Goal: Information Seeking & Learning: Learn about a topic

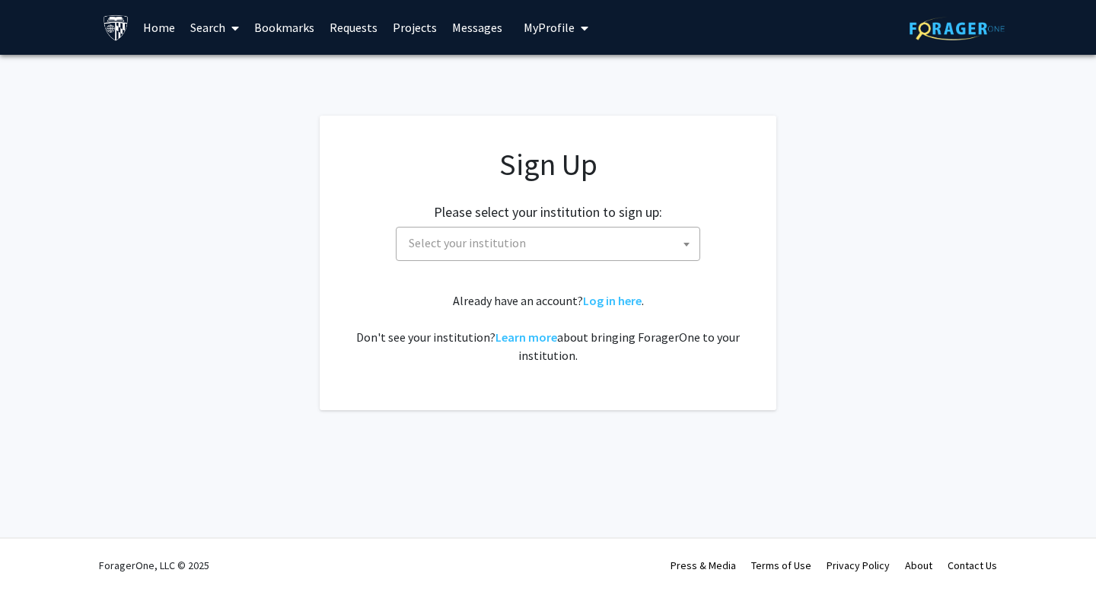
click at [652, 238] on span "Select your institution" at bounding box center [550, 242] width 297 height 31
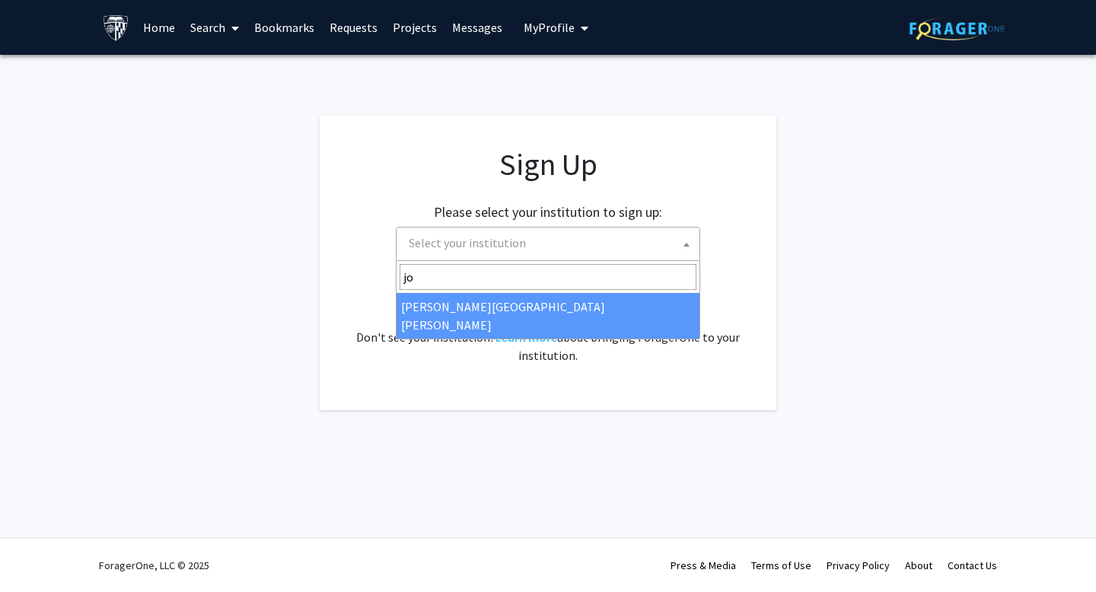
type input "jo"
select select "1"
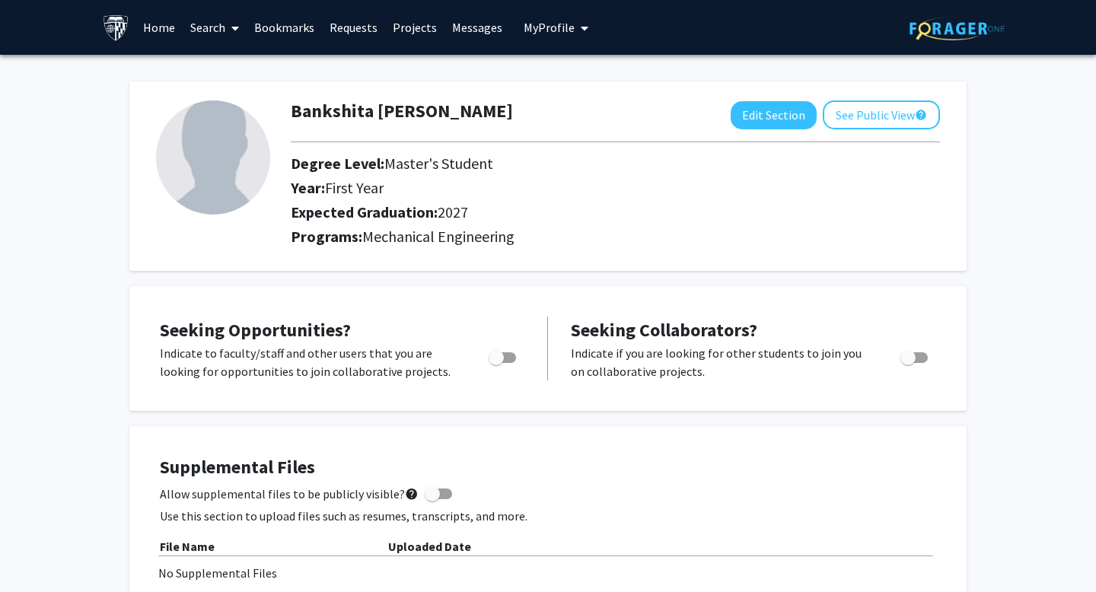
click at [119, 24] on img at bounding box center [116, 27] width 27 height 27
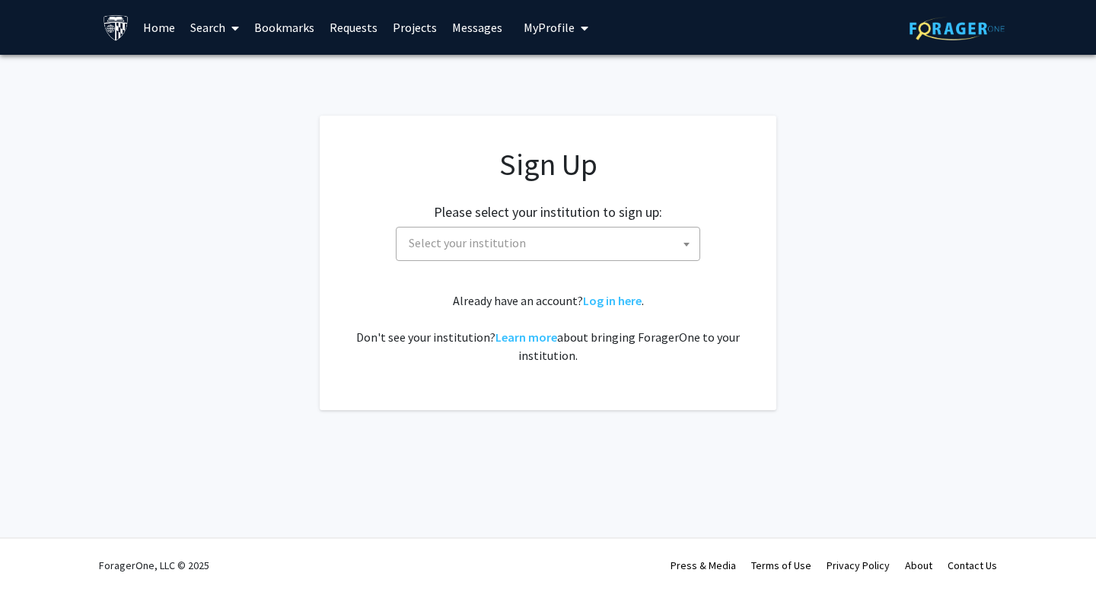
click at [587, 246] on span "Select your institution" at bounding box center [550, 242] width 297 height 31
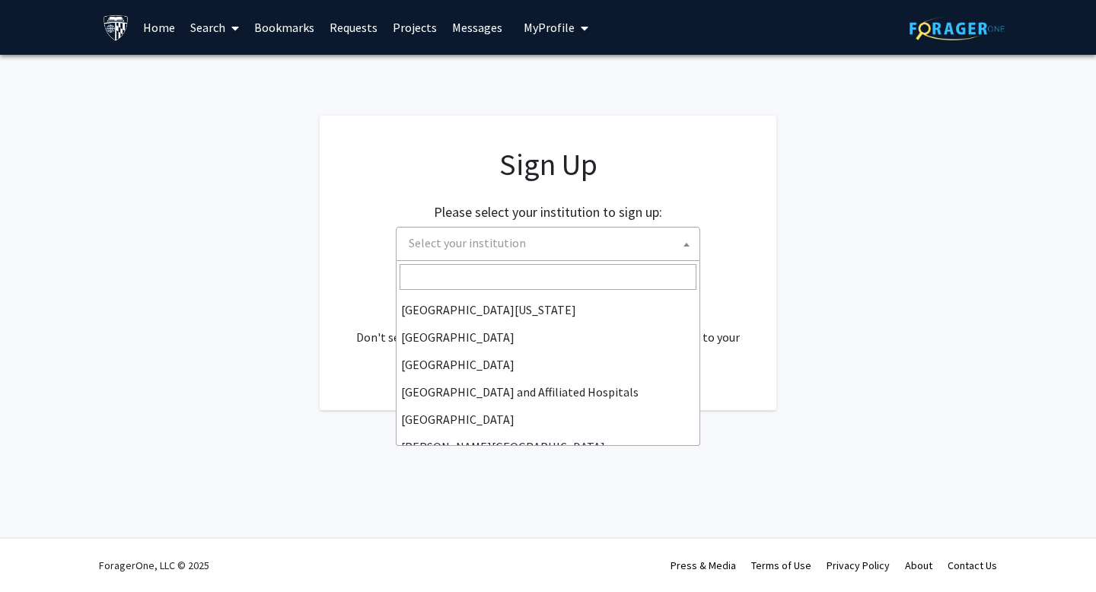
scroll to position [189, 0]
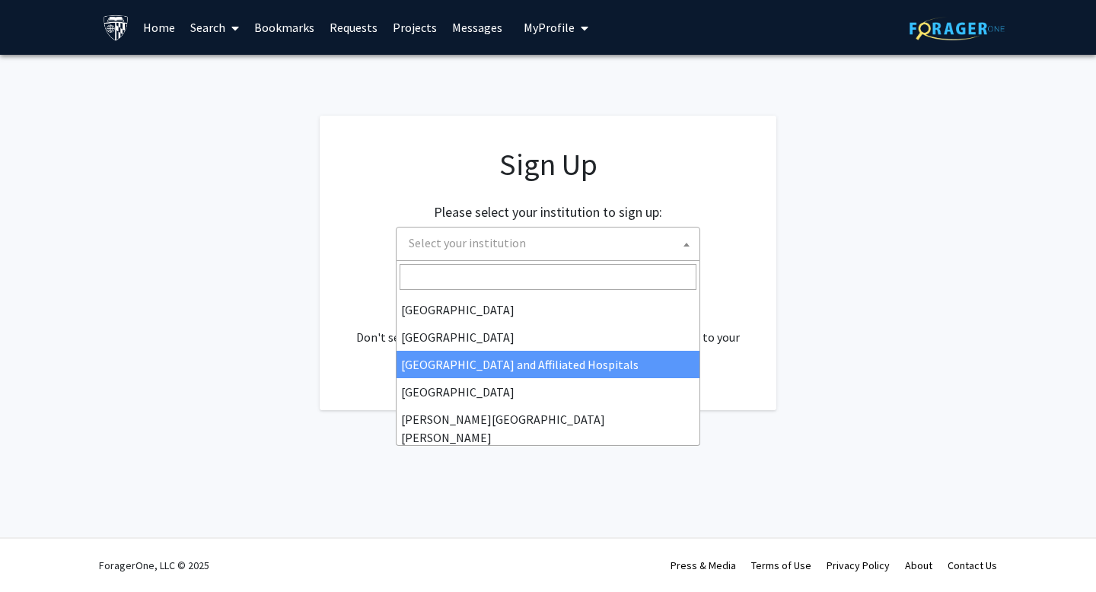
type input "j"
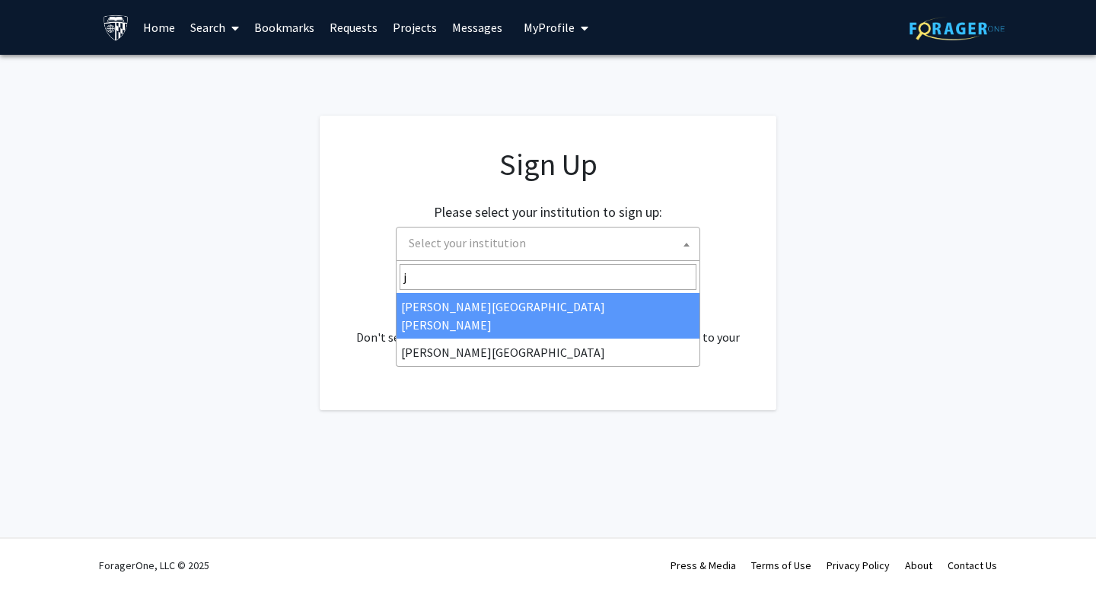
select select "1"
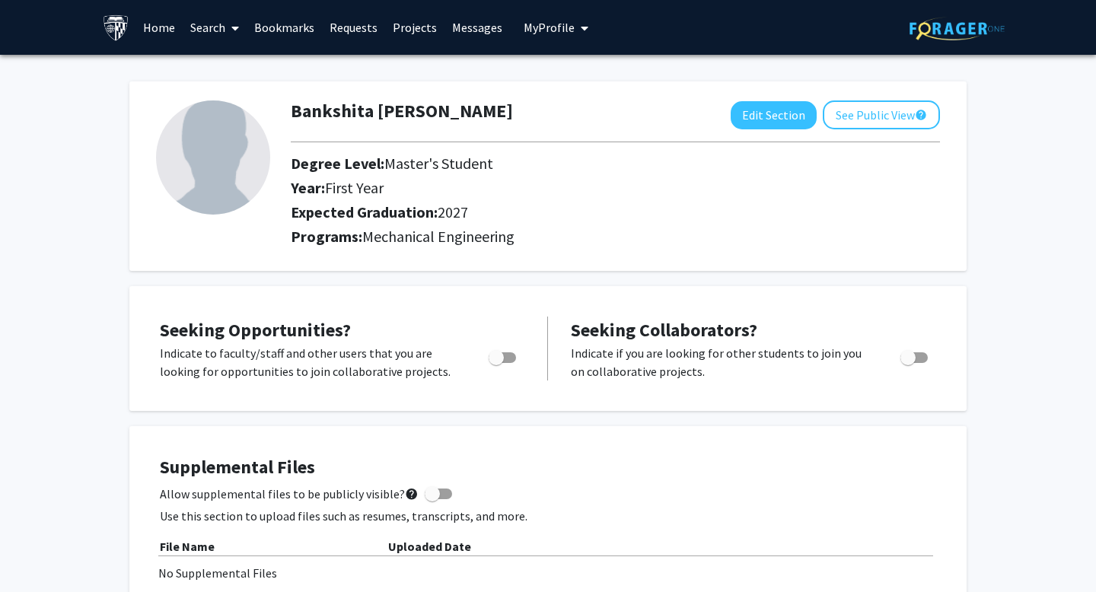
click at [221, 26] on link "Search" at bounding box center [215, 27] width 64 height 53
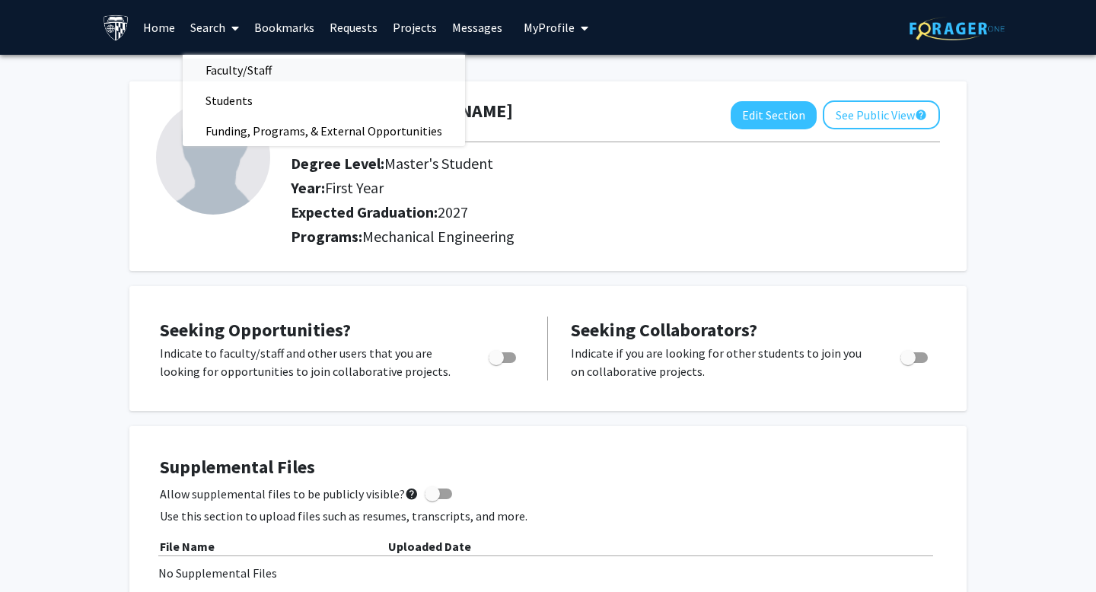
click at [248, 67] on span "Faculty/Staff" at bounding box center [239, 70] width 112 height 30
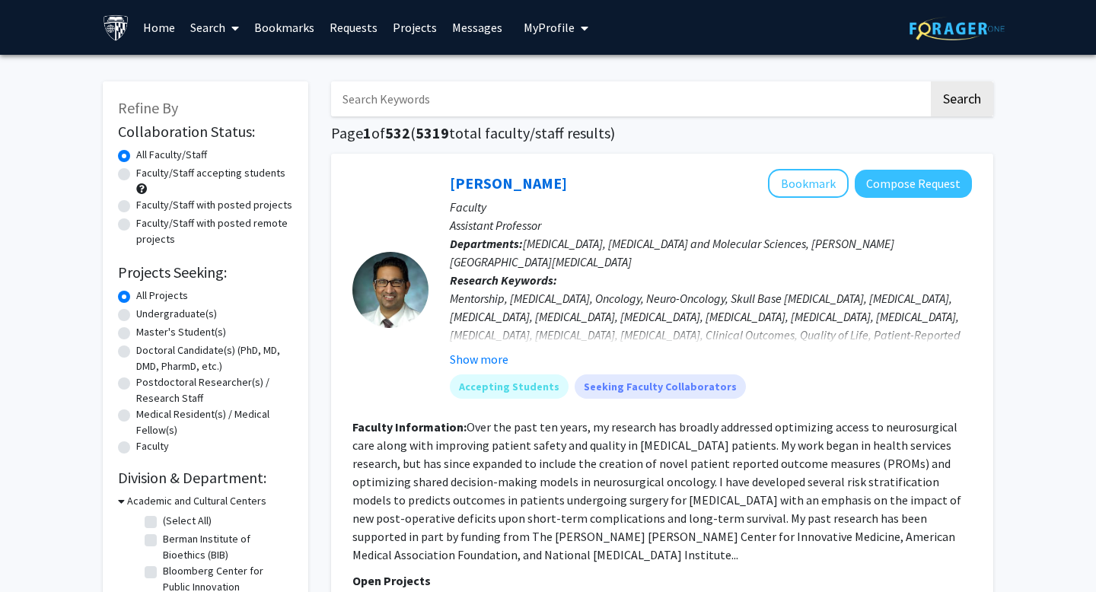
click at [124, 167] on div "Faculty/Staff accepting students" at bounding box center [205, 181] width 175 height 32
click at [136, 170] on label "Faculty/Staff accepting students" at bounding box center [210, 173] width 149 height 16
click at [136, 170] on input "Faculty/Staff accepting students" at bounding box center [141, 170] width 10 height 10
radio input "true"
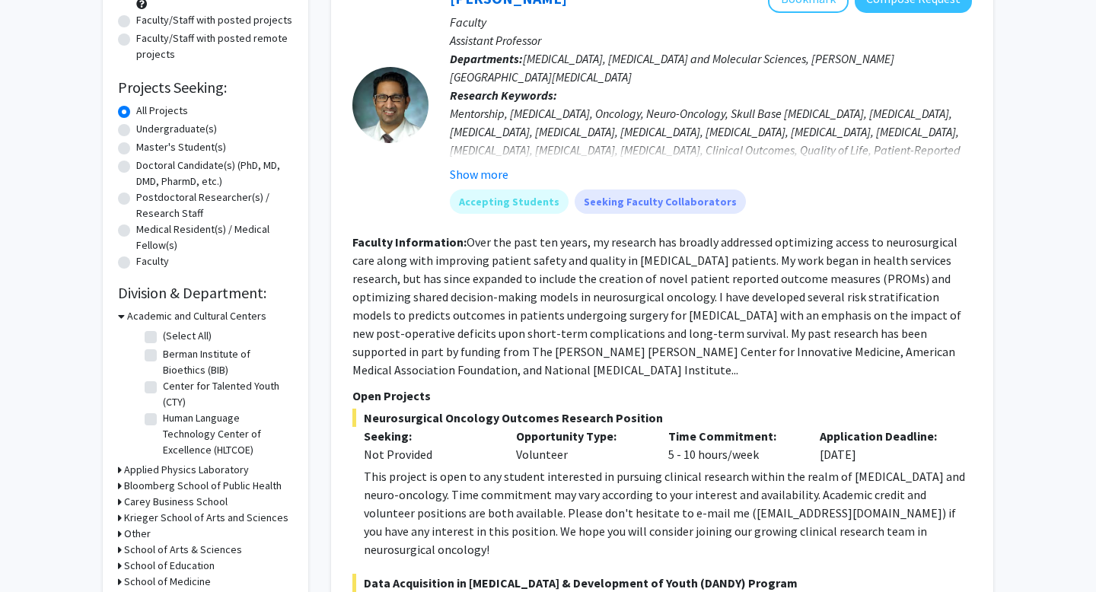
scroll to position [377, 0]
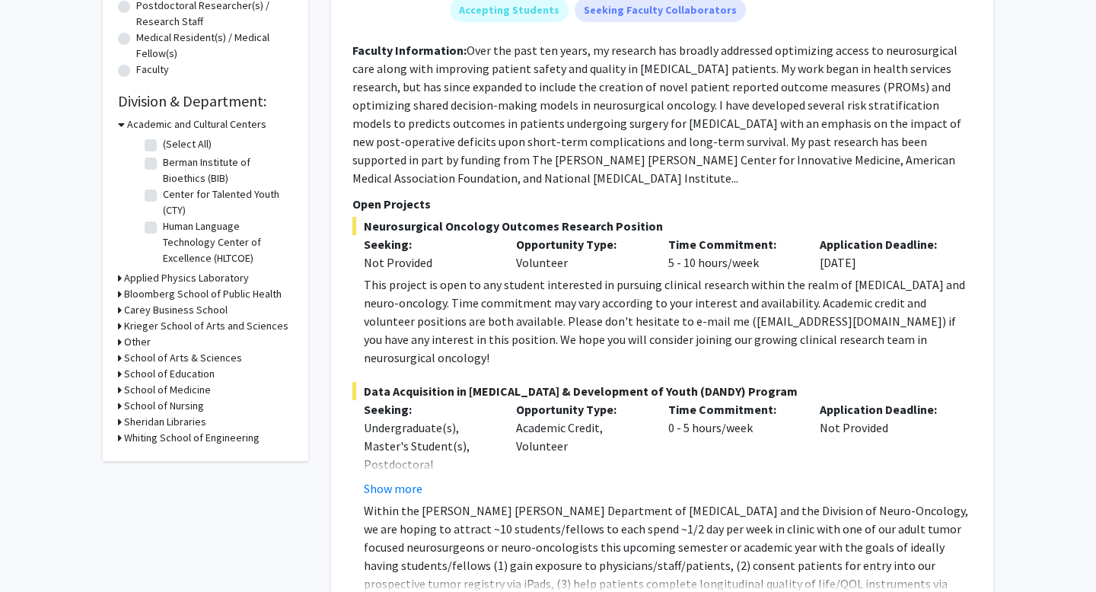
click at [125, 439] on h3 "Whiting School of Engineering" at bounding box center [191, 438] width 135 height 16
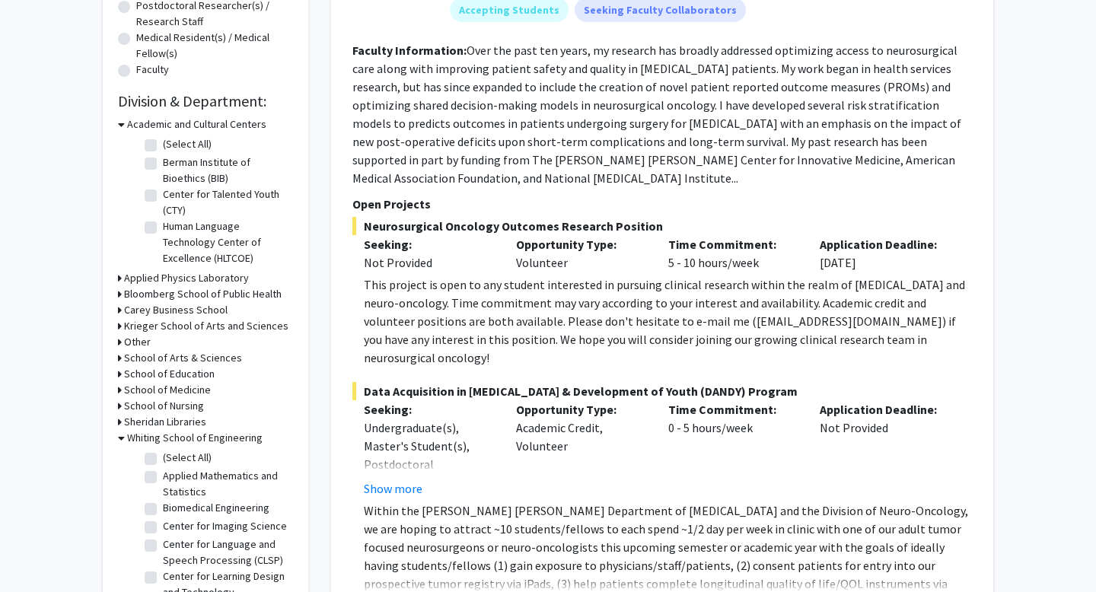
click at [163, 461] on label "(Select All)" at bounding box center [187, 458] width 49 height 16
click at [163, 460] on input "(Select All)" at bounding box center [168, 455] width 10 height 10
checkbox input "true"
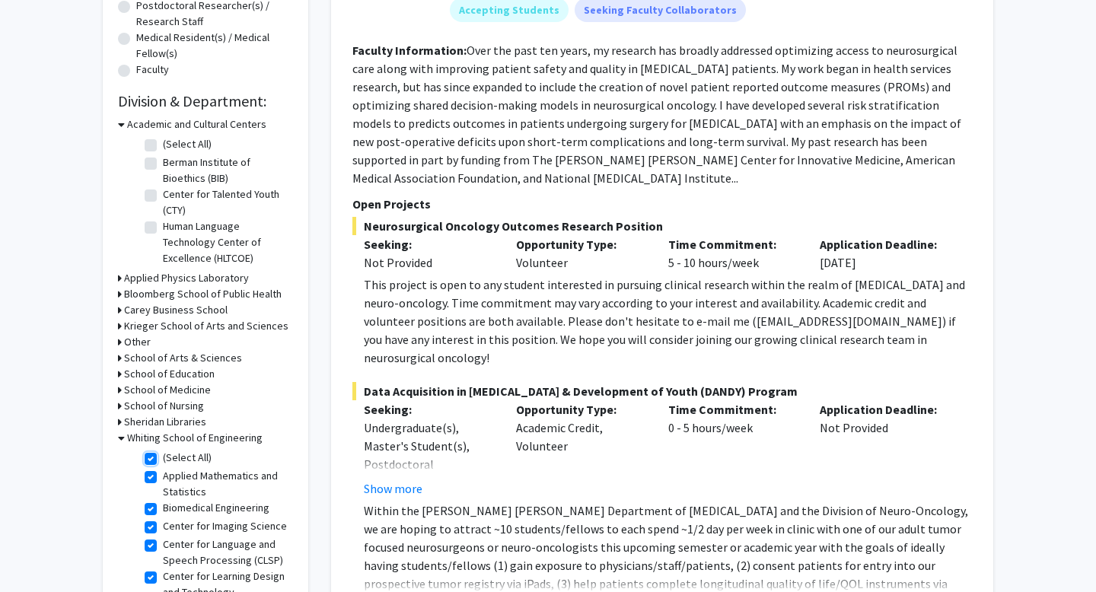
checkbox input "true"
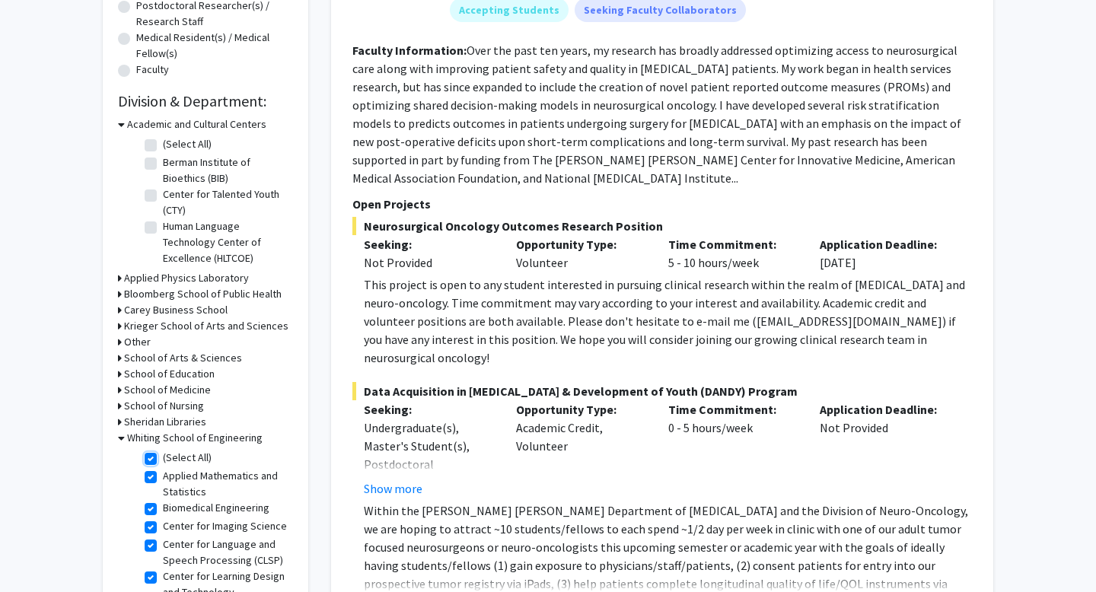
checkbox input "true"
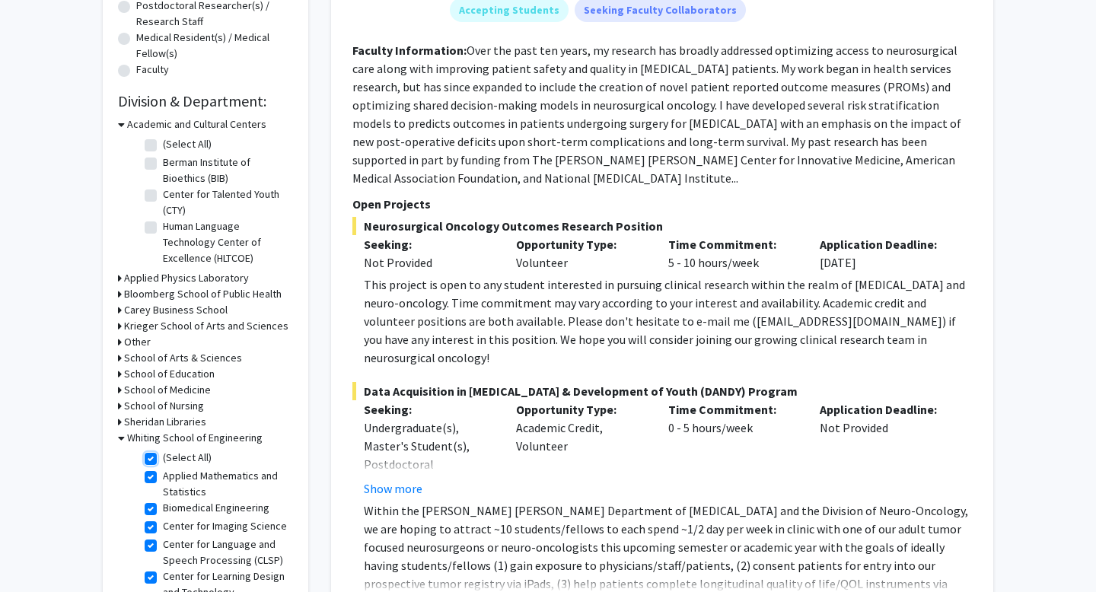
checkbox input "true"
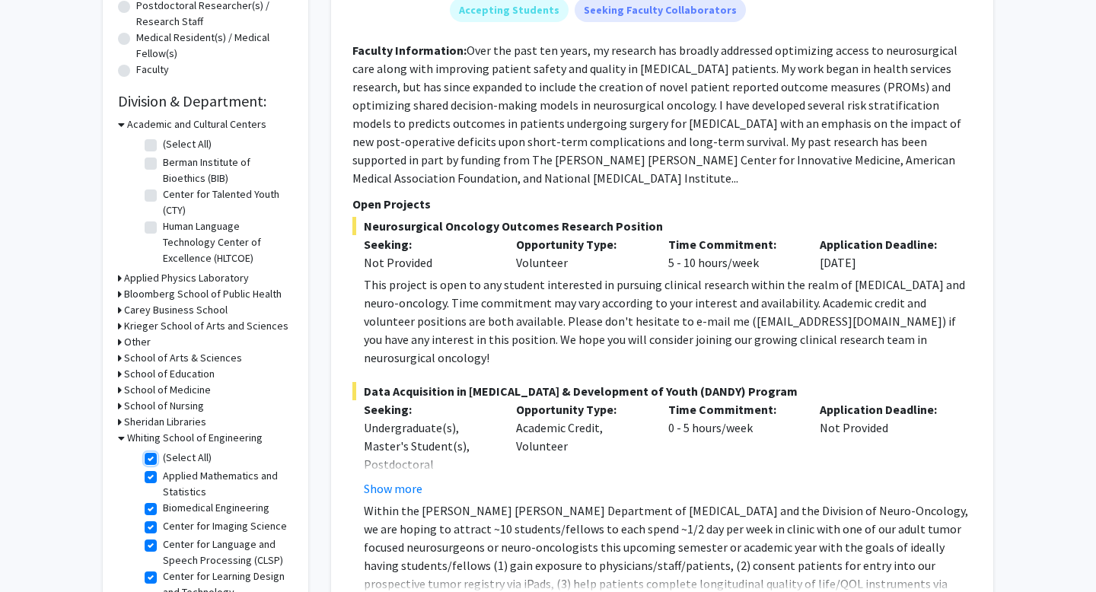
checkbox input "true"
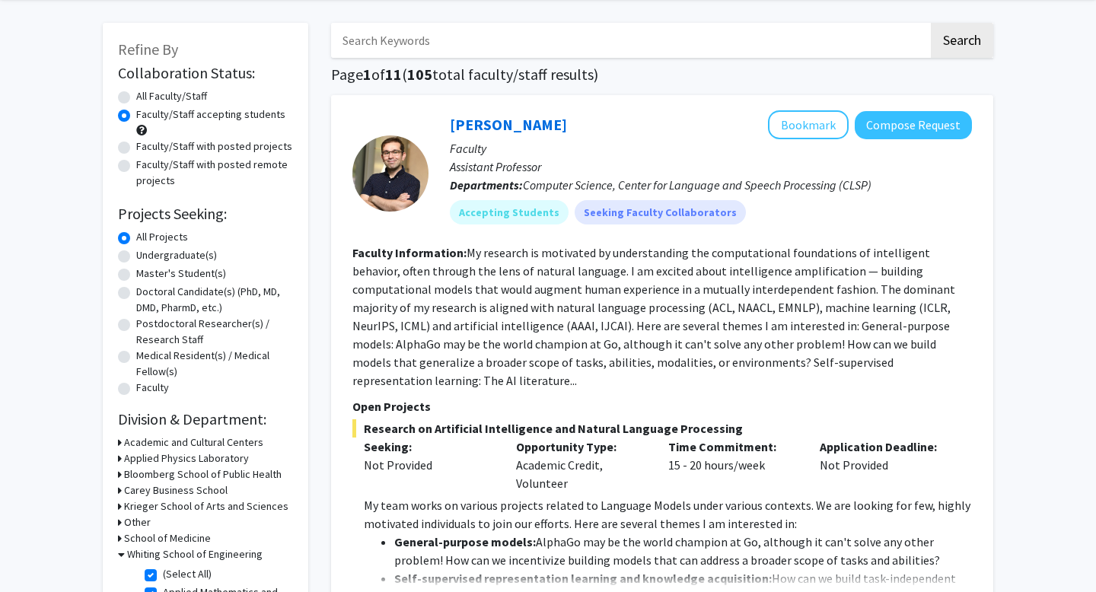
scroll to position [95, 0]
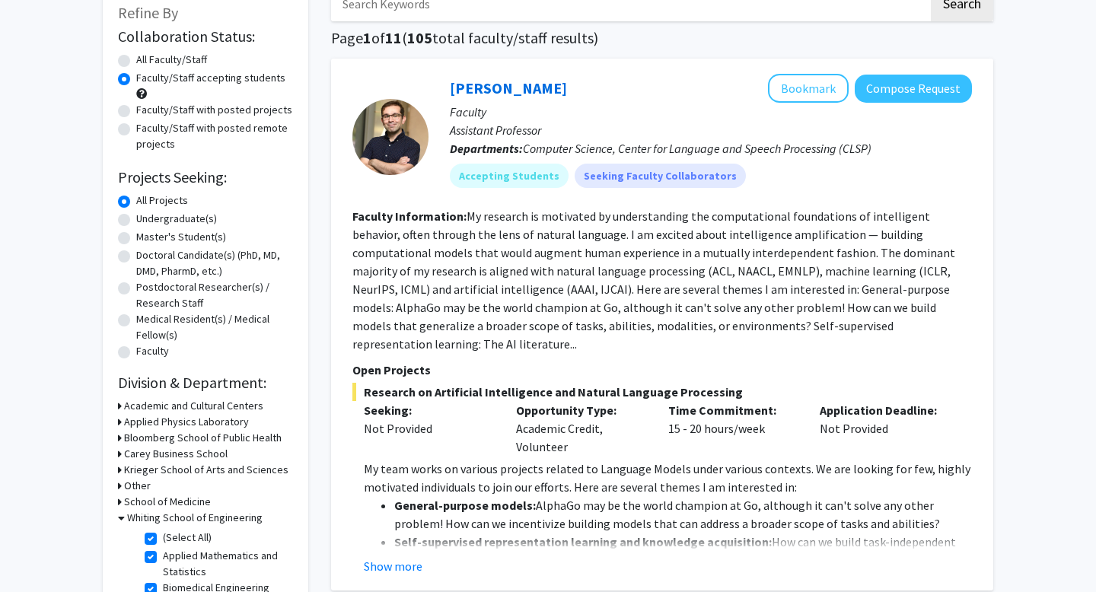
click at [136, 129] on label "Faculty/Staff with posted remote projects" at bounding box center [214, 136] width 157 height 32
click at [136, 129] on input "Faculty/Staff with posted remote projects" at bounding box center [141, 125] width 10 height 10
radio input "true"
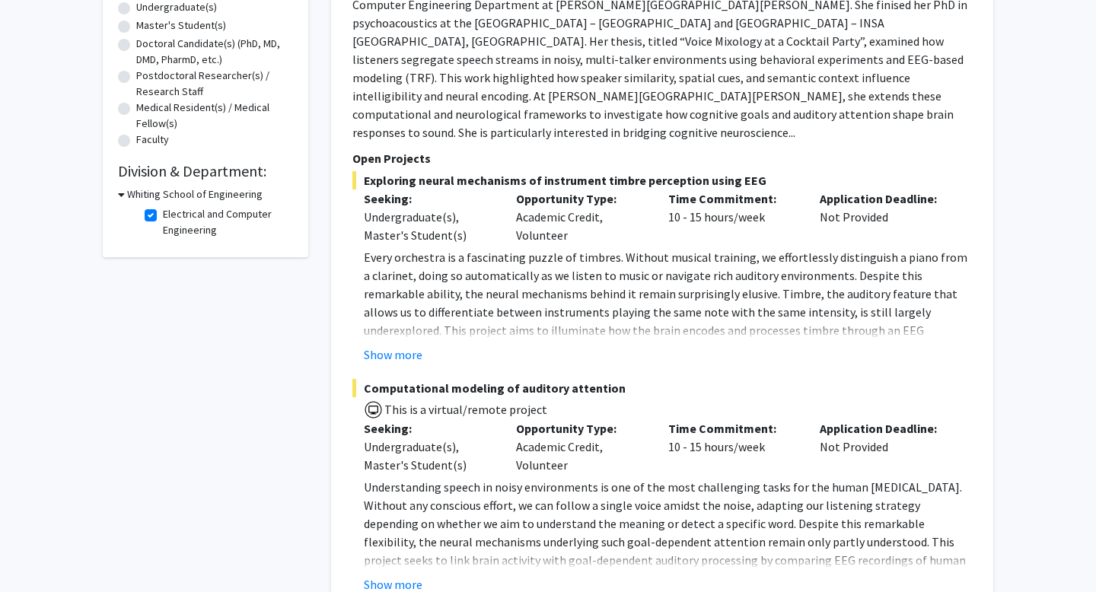
scroll to position [339, 0]
